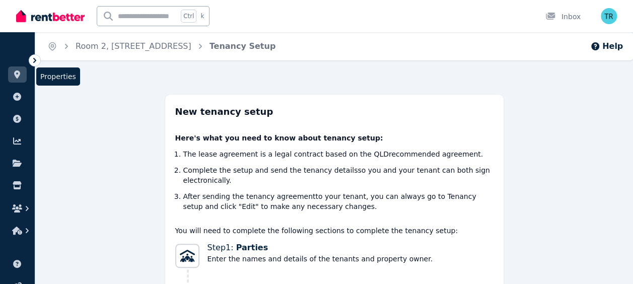
click at [16, 70] on link at bounding box center [17, 74] width 19 height 16
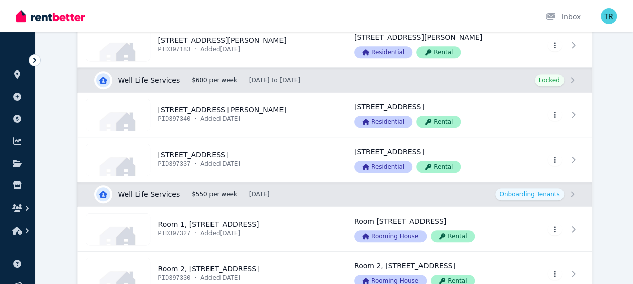
scroll to position [292, 0]
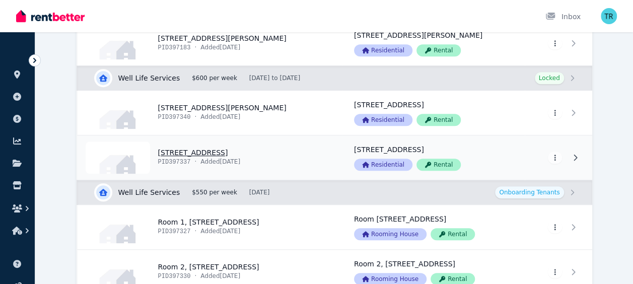
click at [188, 148] on link "View property details" at bounding box center [209, 157] width 264 height 44
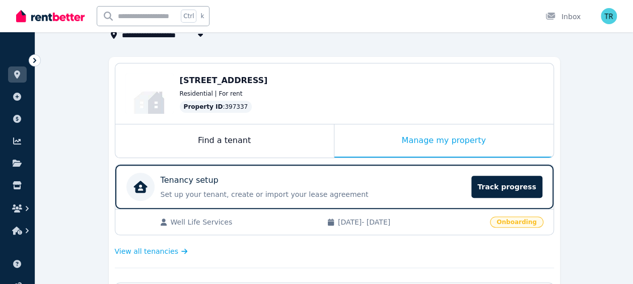
scroll to position [73, 0]
click at [403, 219] on span "[DATE] - [DATE]" at bounding box center [411, 221] width 146 height 10
click at [402, 175] on div "Tenancy setup" at bounding box center [313, 180] width 305 height 12
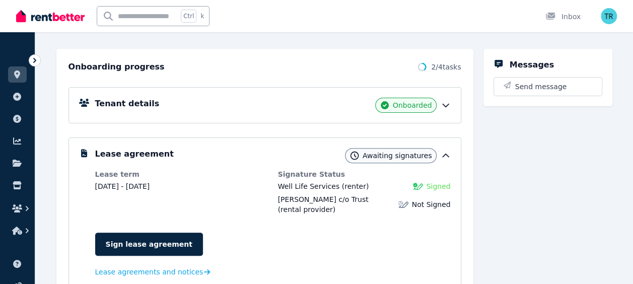
scroll to position [98, 0]
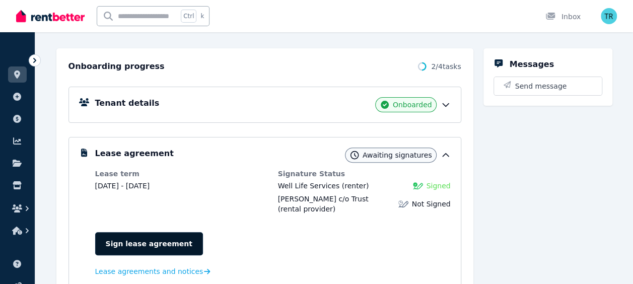
click at [130, 232] on link "Sign lease agreement" at bounding box center [149, 243] width 108 height 23
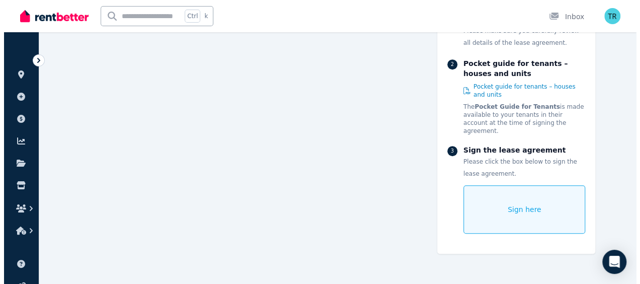
scroll to position [196, 0]
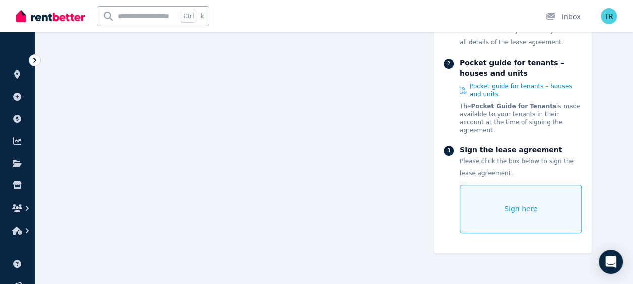
click at [492, 205] on div "Sign here" at bounding box center [520, 209] width 122 height 48
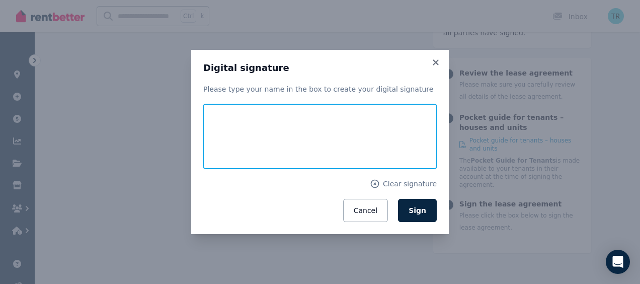
click at [290, 153] on input "text" at bounding box center [319, 136] width 233 height 64
type input "*********"
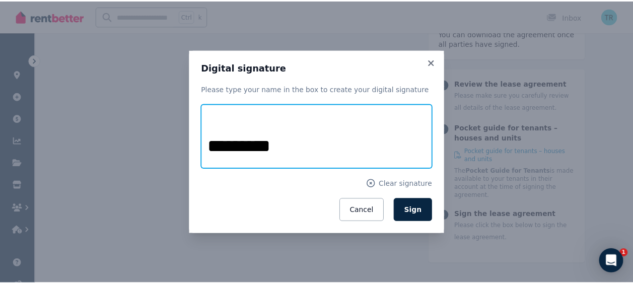
scroll to position [0, 0]
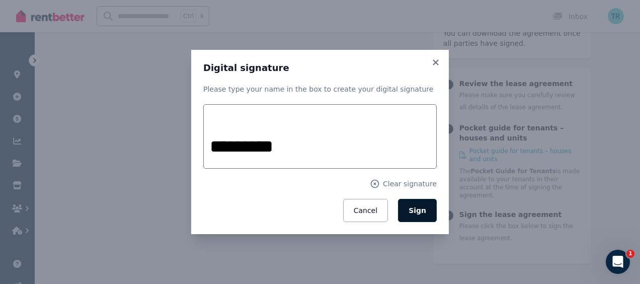
click at [413, 210] on span "Sign" at bounding box center [418, 210] width 18 height 8
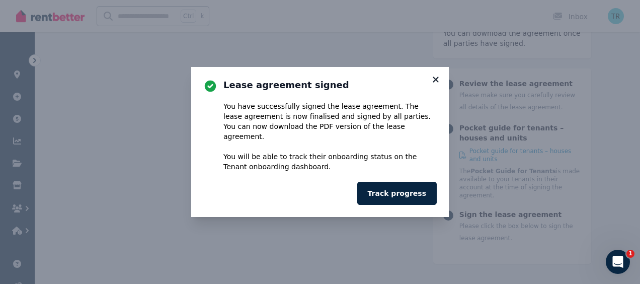
click at [436, 82] on icon at bounding box center [436, 79] width 6 height 6
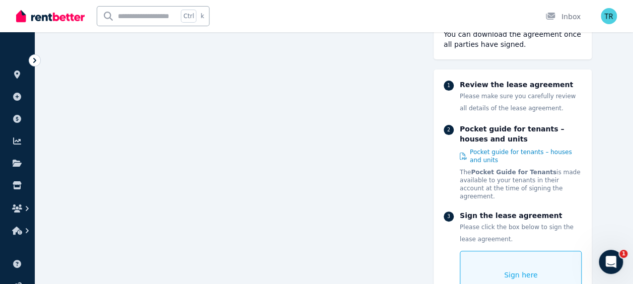
scroll to position [87, 0]
click at [16, 74] on icon at bounding box center [17, 74] width 10 height 8
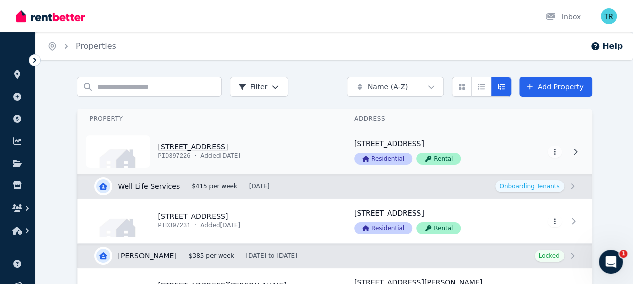
click at [178, 146] on link "View property details" at bounding box center [209, 151] width 264 height 44
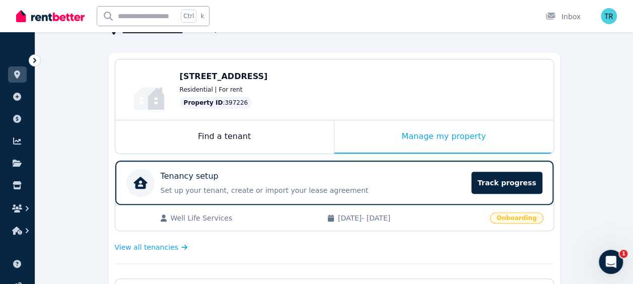
scroll to position [77, 0]
click at [207, 172] on p "Tenancy setup" at bounding box center [190, 176] width 58 height 12
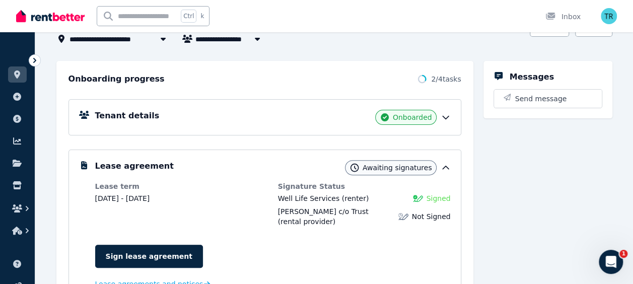
scroll to position [91, 0]
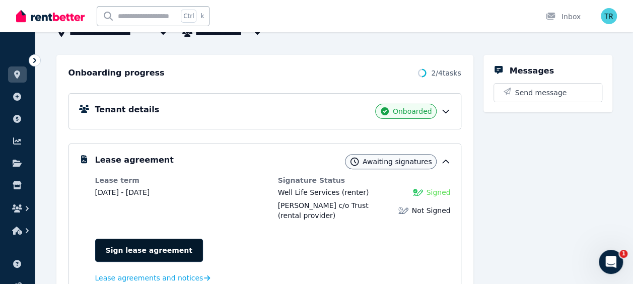
click at [135, 240] on link "Sign lease agreement" at bounding box center [149, 250] width 108 height 23
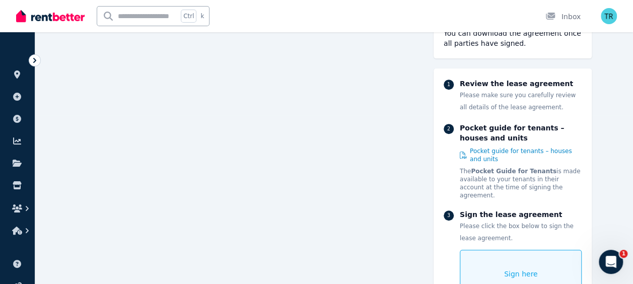
scroll to position [176, 0]
click at [485, 250] on div "Sign here" at bounding box center [520, 274] width 122 height 48
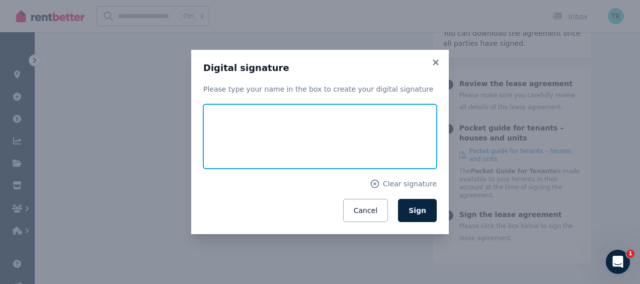
click at [314, 142] on input "text" at bounding box center [319, 136] width 233 height 64
type input "*********"
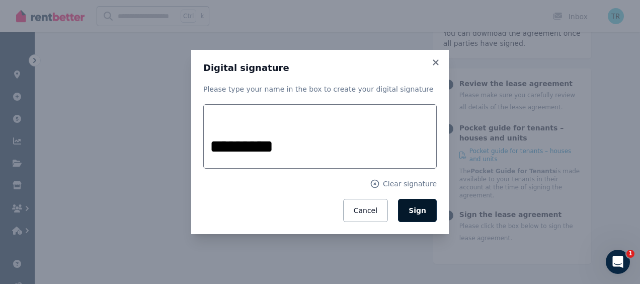
click at [416, 203] on button "Sign" at bounding box center [417, 210] width 39 height 23
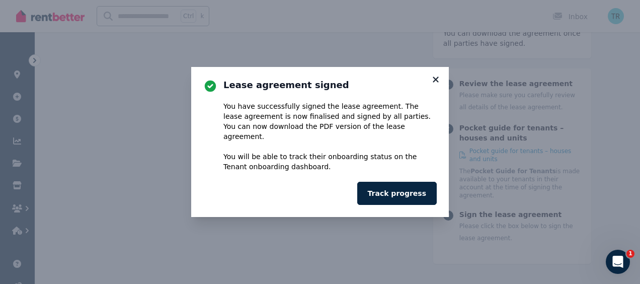
click at [436, 84] on icon at bounding box center [436, 79] width 10 height 9
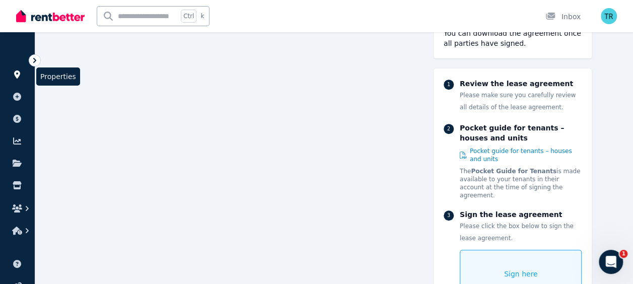
click at [19, 74] on icon at bounding box center [17, 74] width 6 height 8
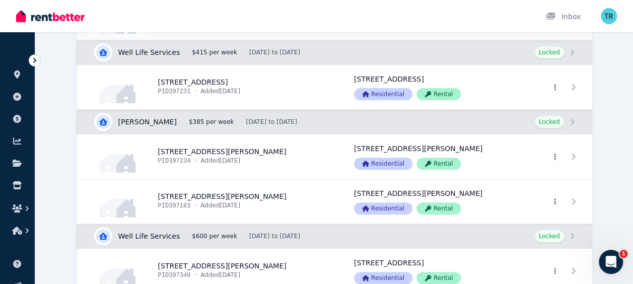
scroll to position [189, 0]
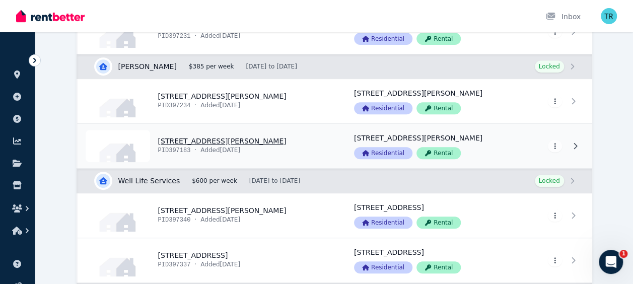
click at [176, 139] on link "View property details" at bounding box center [209, 146] width 264 height 44
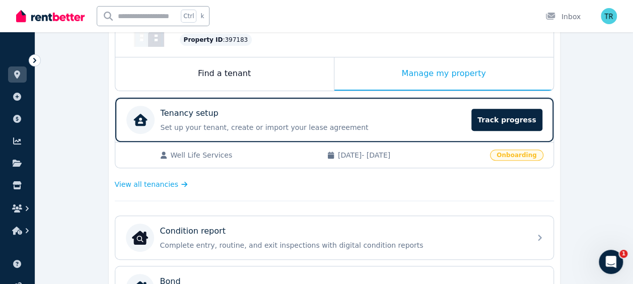
scroll to position [142, 0]
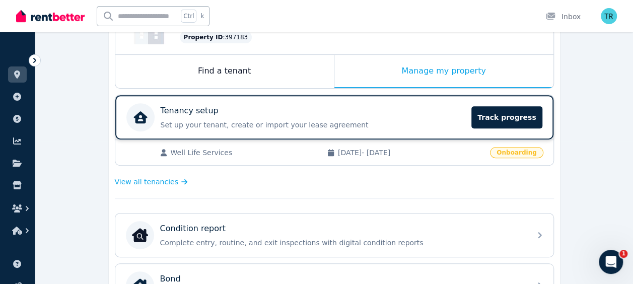
click at [219, 116] on div "Tenancy setup" at bounding box center [313, 111] width 305 height 12
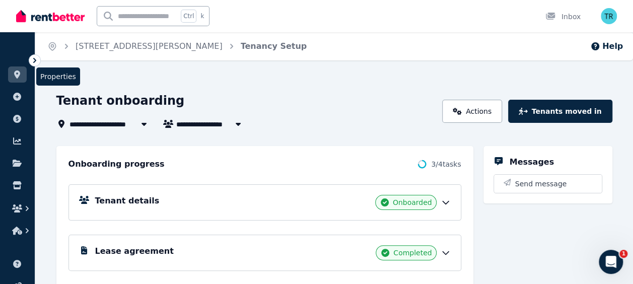
click at [20, 74] on icon at bounding box center [17, 74] width 6 height 8
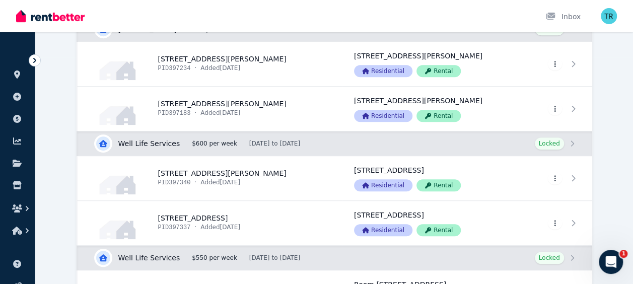
scroll to position [237, 0]
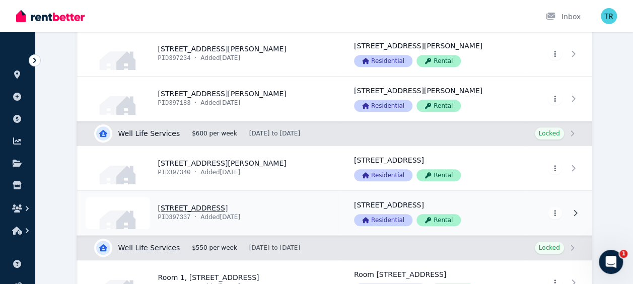
click at [200, 205] on link "View property details" at bounding box center [209, 213] width 264 height 44
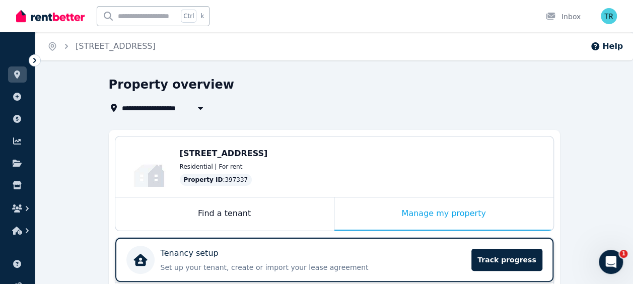
click at [274, 247] on div "Tenancy setup" at bounding box center [313, 253] width 305 height 12
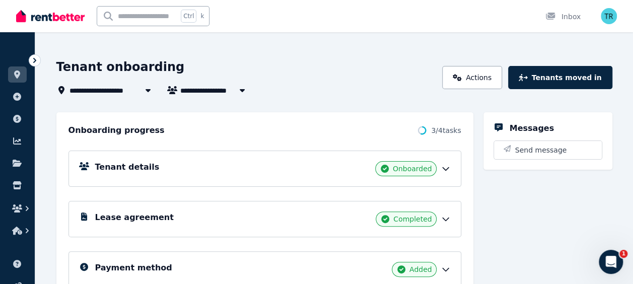
scroll to position [33, 0]
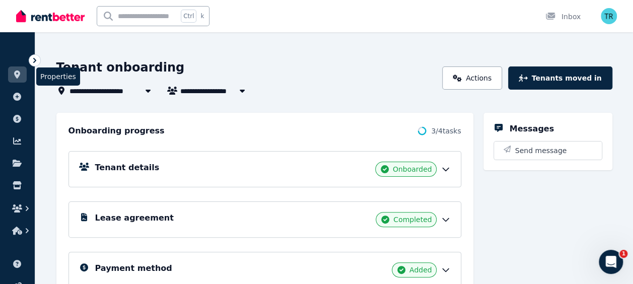
click at [18, 74] on icon at bounding box center [17, 74] width 6 height 8
